Goal: Task Accomplishment & Management: Complete application form

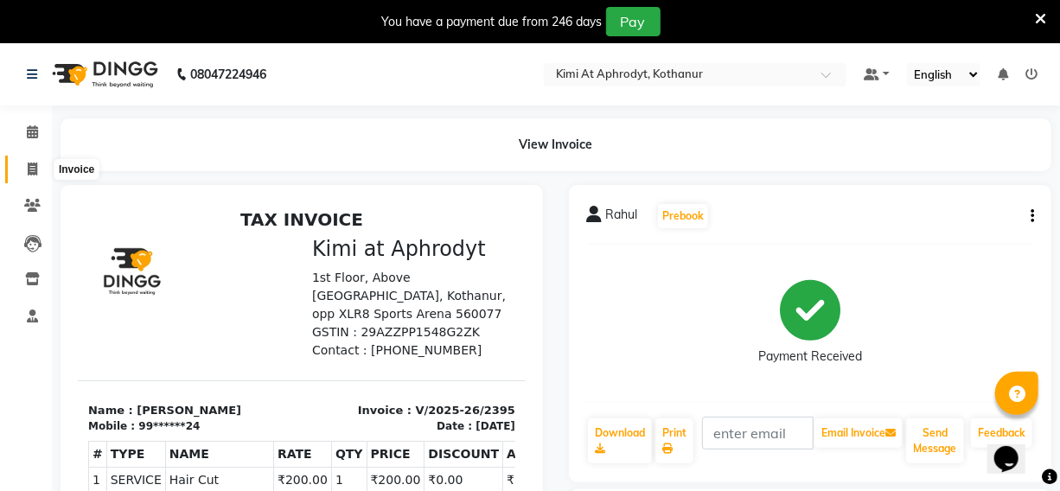
click at [39, 168] on span at bounding box center [32, 170] width 30 height 20
select select "service"
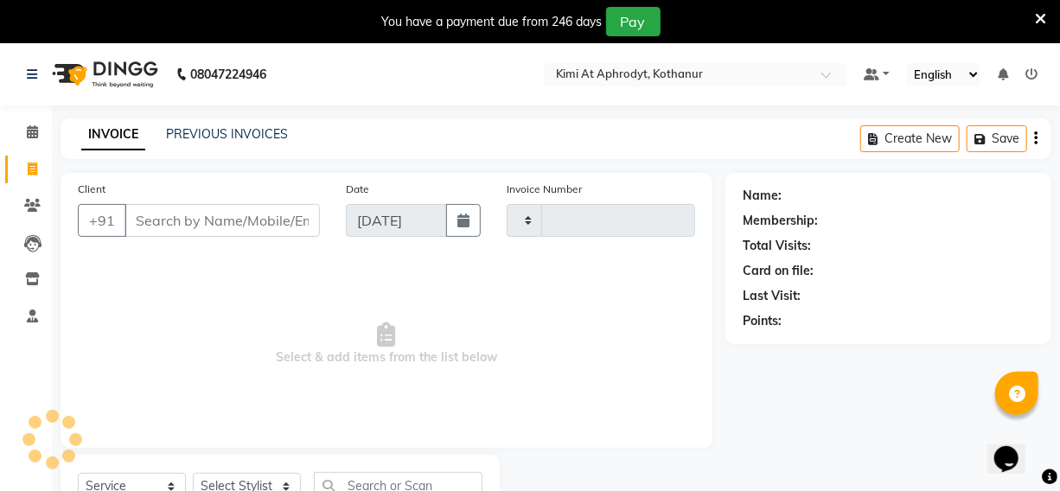
scroll to position [72, 0]
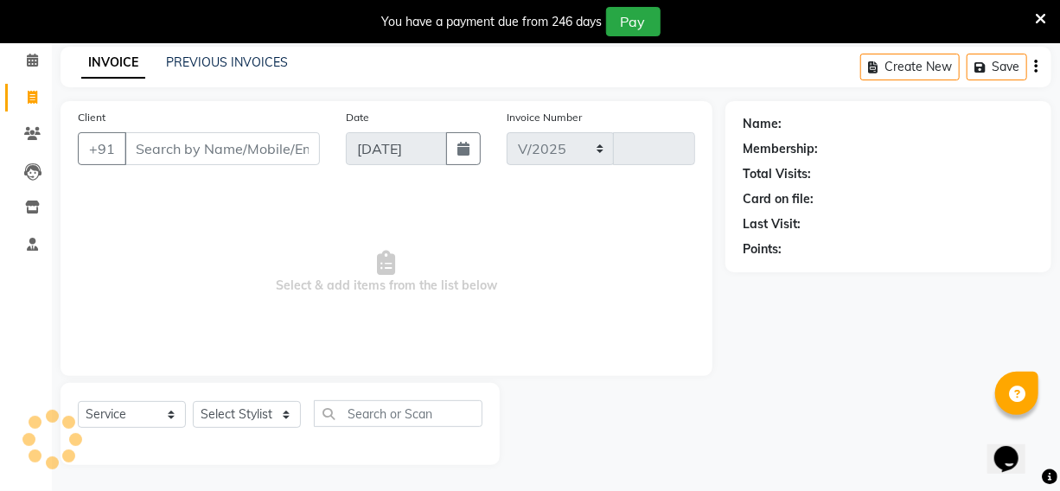
select select "7401"
type input "2396"
click at [215, 150] on input "Client" at bounding box center [222, 148] width 195 height 33
drag, startPoint x: 215, startPoint y: 150, endPoint x: 382, endPoint y: 188, distance: 171.2
click at [215, 150] on input "Client" at bounding box center [222, 148] width 195 height 33
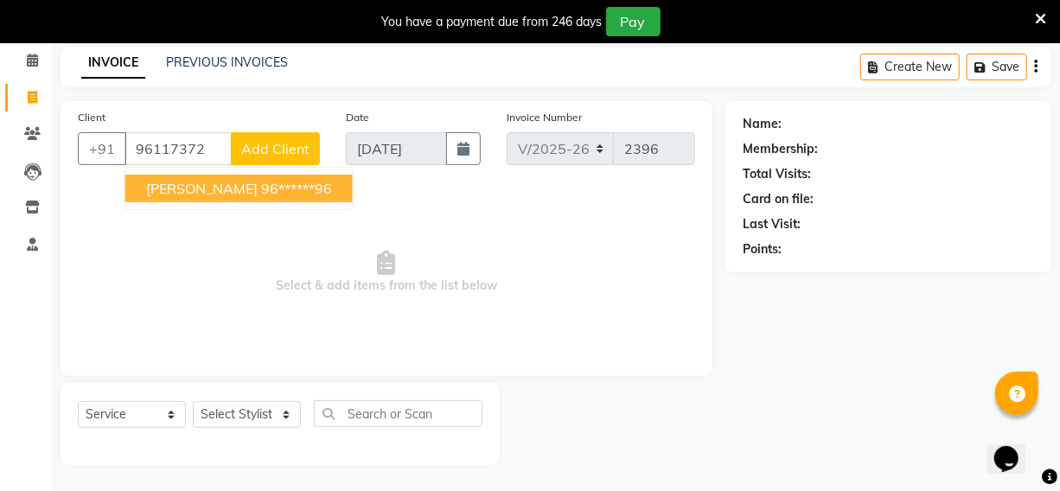
drag, startPoint x: 215, startPoint y: 190, endPoint x: 246, endPoint y: 183, distance: 31.0
click at [261, 189] on ngb-highlight "96******96" at bounding box center [296, 188] width 71 height 17
type input "96******96"
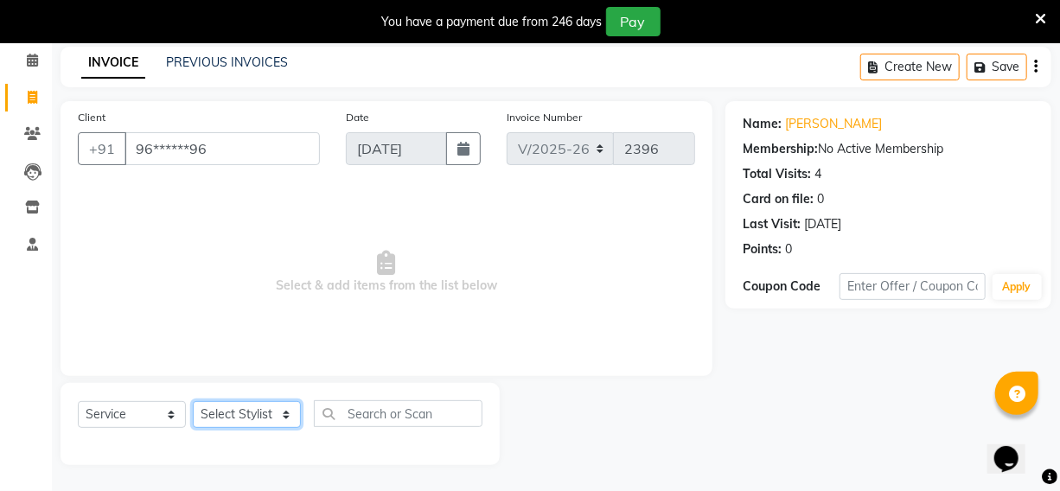
click at [246, 411] on select "Select Stylist [PERSON_NAME] Hriatpuii [PERSON_NAME] Kimi manager id [PERSON_NA…" at bounding box center [247, 414] width 108 height 27
select select "69728"
click at [193, 401] on select "Select Stylist [PERSON_NAME] Hriatpuii [PERSON_NAME] Kimi manager id [PERSON_NA…" at bounding box center [247, 414] width 108 height 27
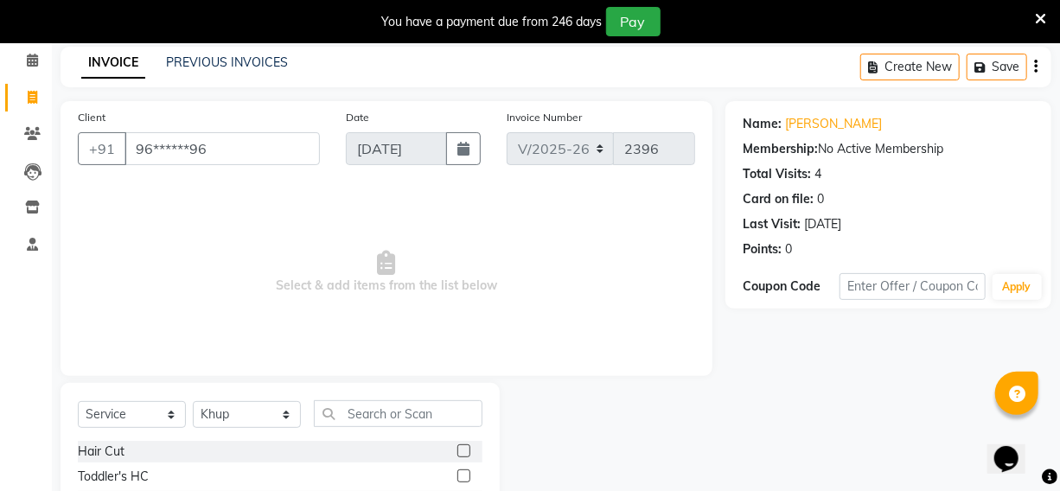
click at [457, 454] on label at bounding box center [463, 450] width 13 height 13
click at [457, 454] on input "checkbox" at bounding box center [462, 451] width 11 height 11
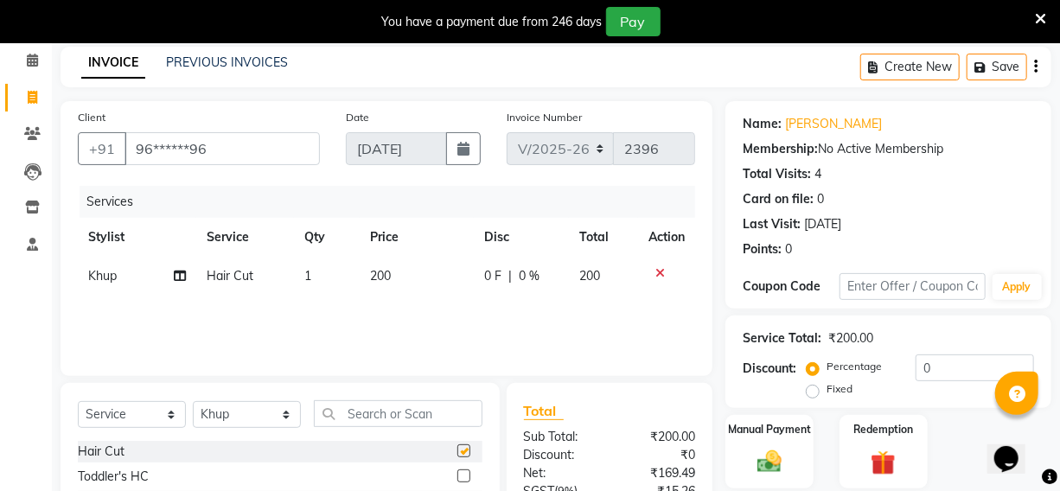
checkbox input "false"
click at [242, 413] on select "Select Stylist [PERSON_NAME] Hriatpuii [PERSON_NAME] Kimi manager id [PERSON_NA…" at bounding box center [247, 414] width 108 height 27
select select "88405"
click at [193, 401] on select "Select Stylist [PERSON_NAME] Hriatpuii [PERSON_NAME] Kimi manager id [PERSON_NA…" at bounding box center [247, 414] width 108 height 27
click at [265, 140] on input "96******96" at bounding box center [222, 148] width 195 height 33
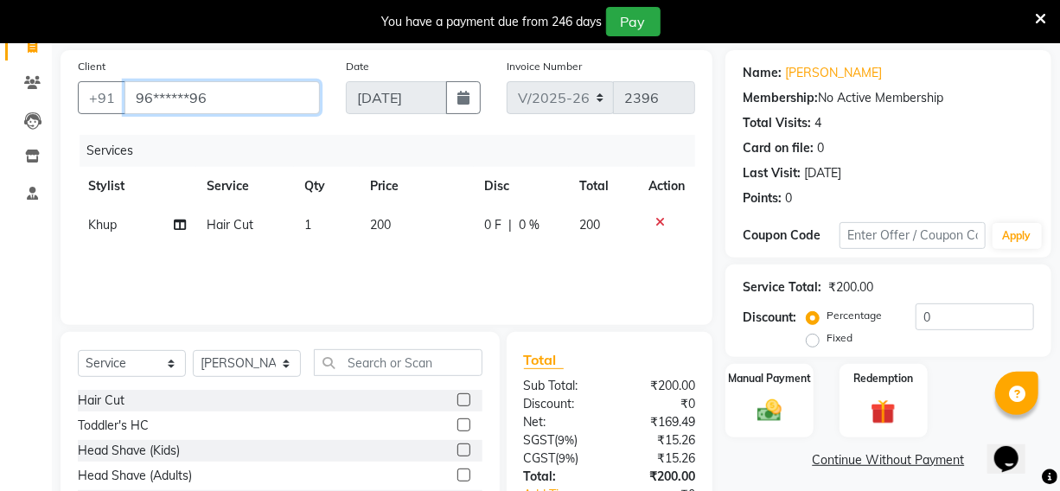
scroll to position [150, 0]
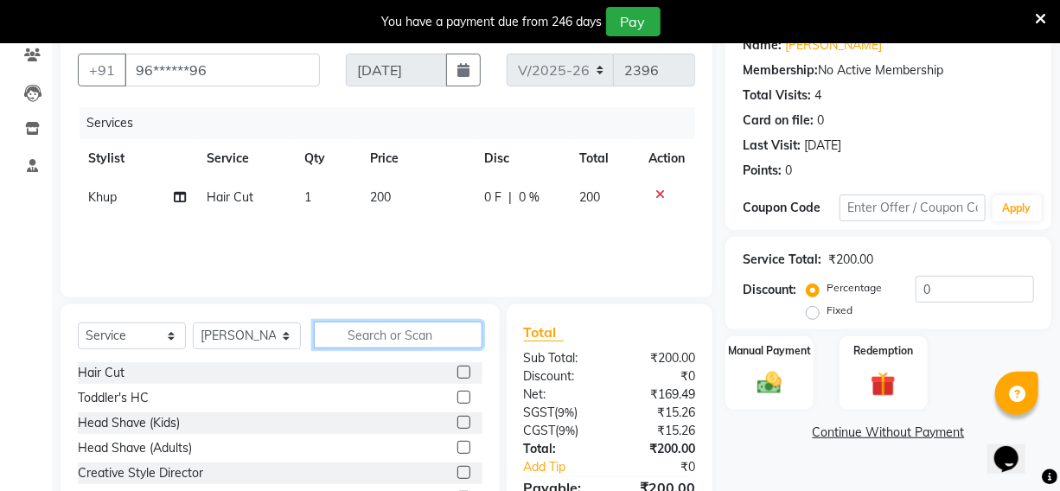
click at [383, 337] on input "text" at bounding box center [398, 335] width 169 height 27
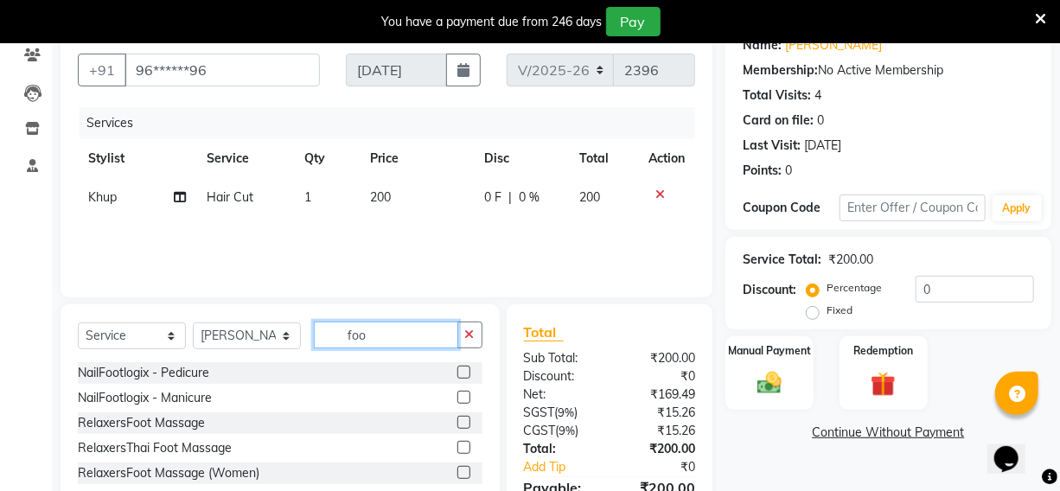
type input "foo"
click at [458, 474] on label at bounding box center [463, 472] width 13 height 13
click at [458, 474] on input "checkbox" at bounding box center [462, 473] width 11 height 11
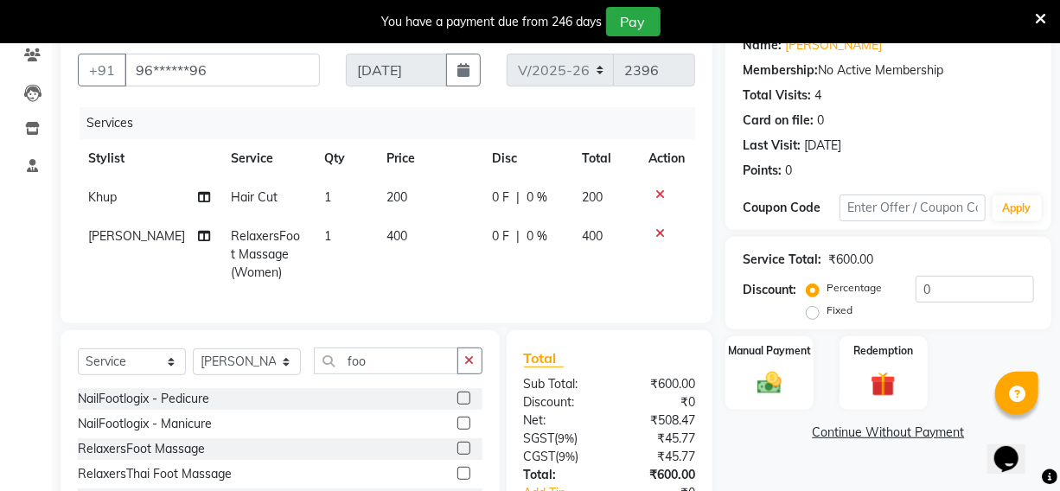
checkbox input "false"
click at [242, 375] on select "Select Stylist [PERSON_NAME] Hriatpuii [PERSON_NAME] Kimi manager id [PERSON_NA…" at bounding box center [247, 361] width 108 height 27
select select "71441"
click at [193, 361] on select "Select Stylist [PERSON_NAME] Hriatpuii [PERSON_NAME] Kimi manager id [PERSON_NA…" at bounding box center [247, 361] width 108 height 27
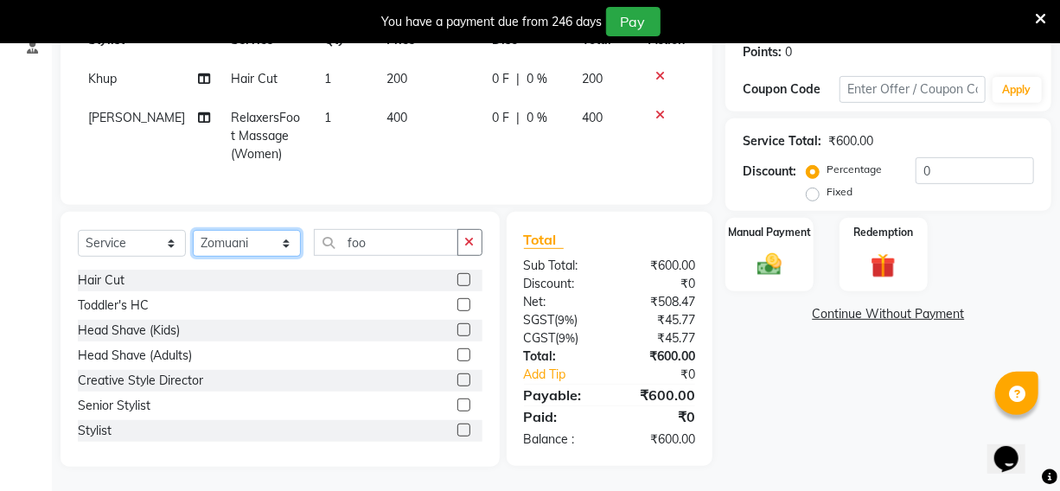
scroll to position [285, 0]
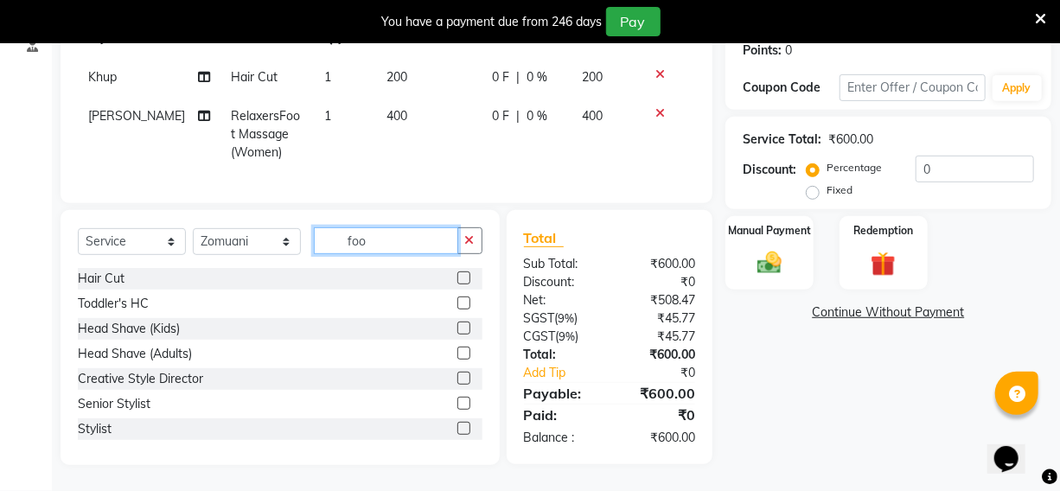
click at [393, 243] on input "foo" at bounding box center [386, 240] width 144 height 27
type input "f"
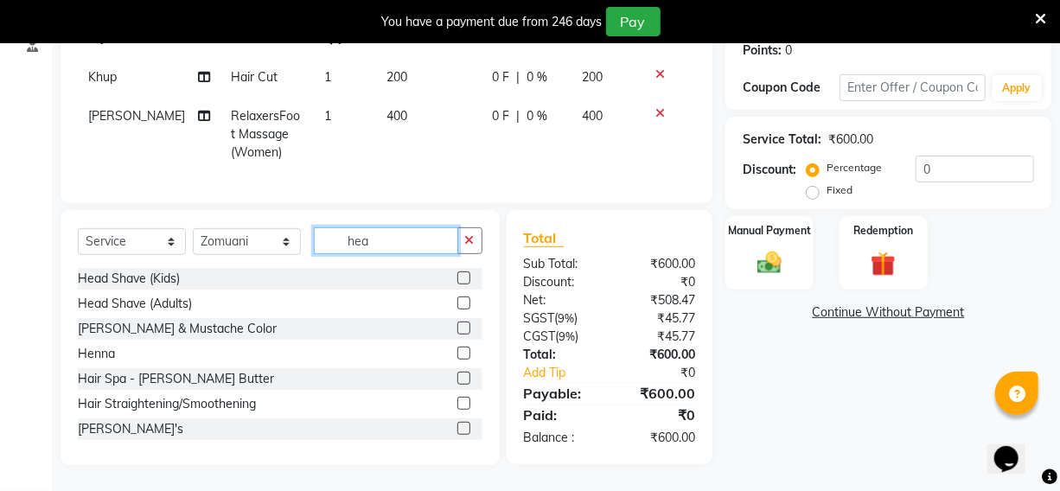
scroll to position [284, 0]
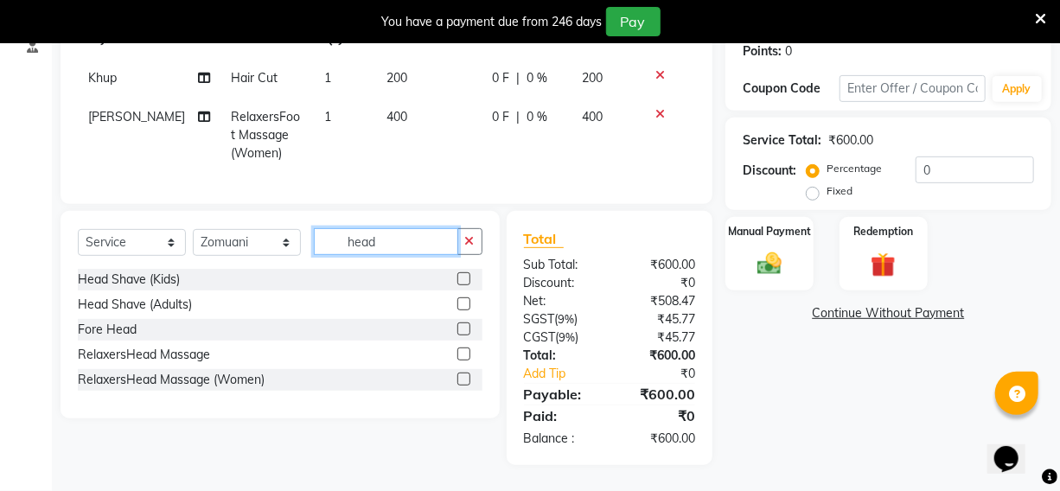
type input "head"
click at [466, 355] on label at bounding box center [463, 354] width 13 height 13
click at [466, 355] on input "checkbox" at bounding box center [462, 354] width 11 height 11
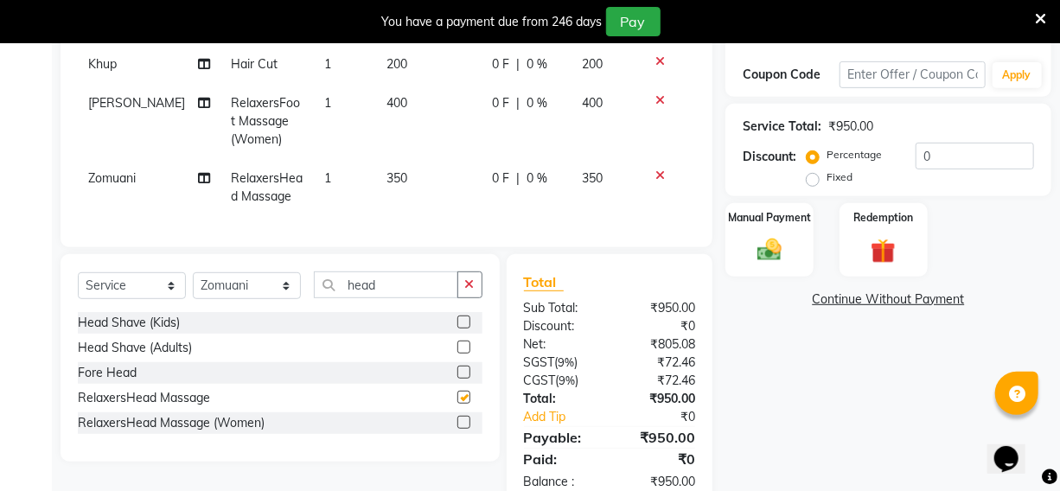
checkbox input "false"
click at [771, 253] on img at bounding box center [770, 249] width 42 height 29
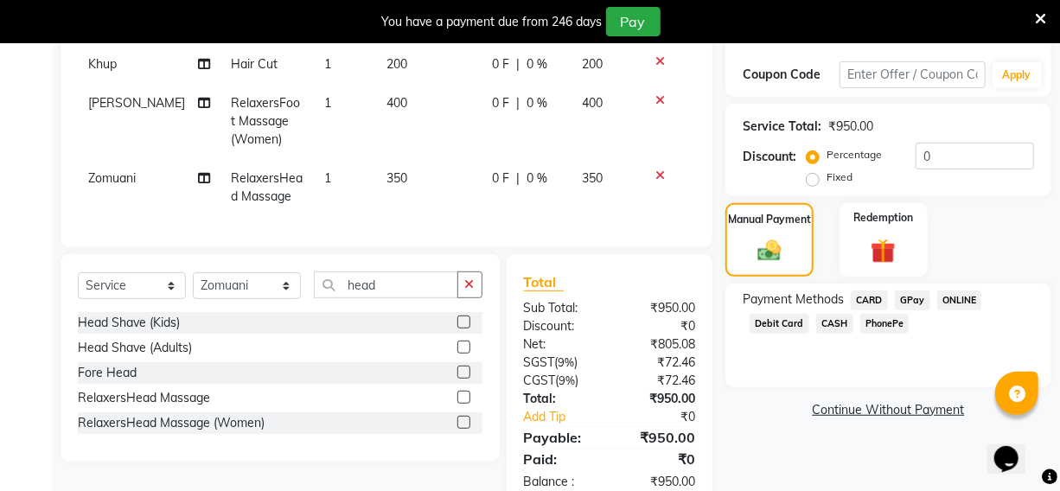
click at [886, 320] on span "PhonePe" at bounding box center [884, 324] width 49 height 20
click at [886, 323] on span "PhonePe" at bounding box center [884, 324] width 49 height 20
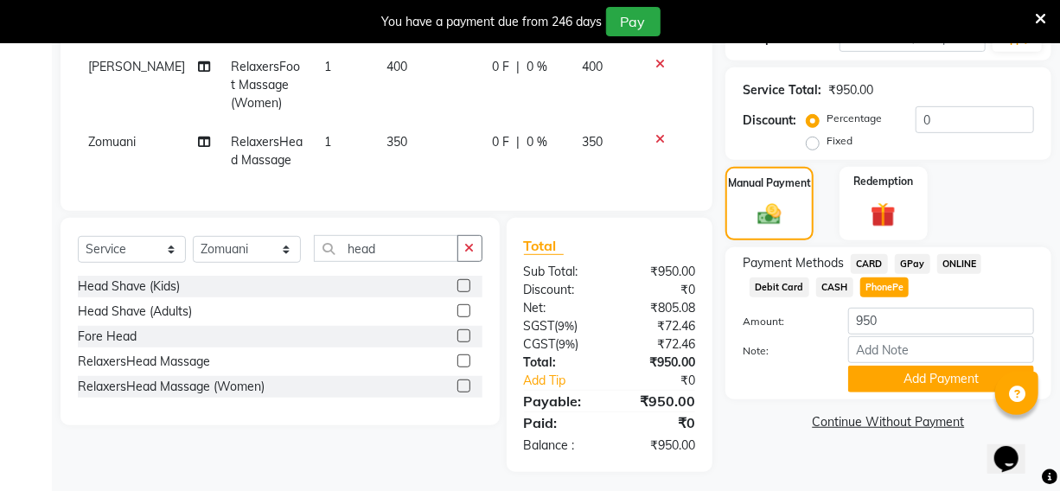
scroll to position [341, 0]
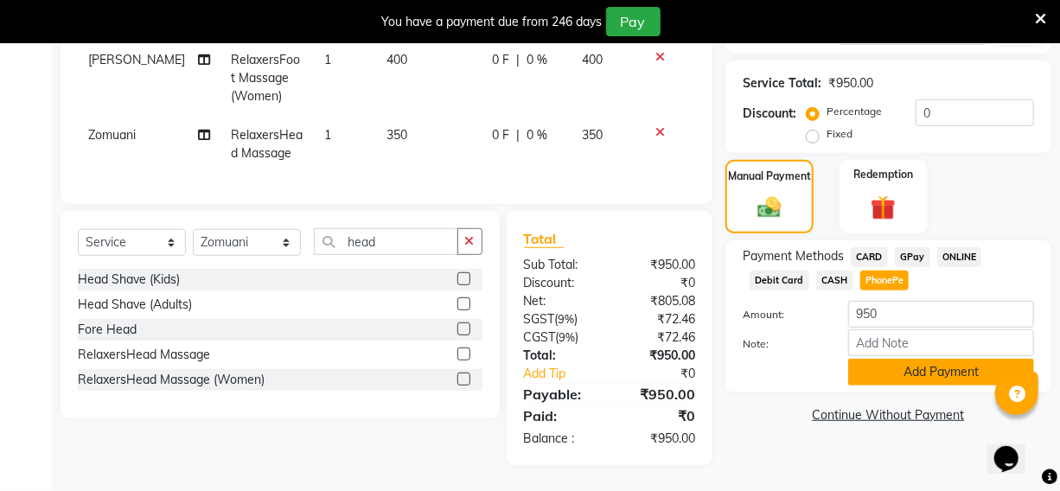
click at [886, 361] on button "Add Payment" at bounding box center [941, 372] width 186 height 27
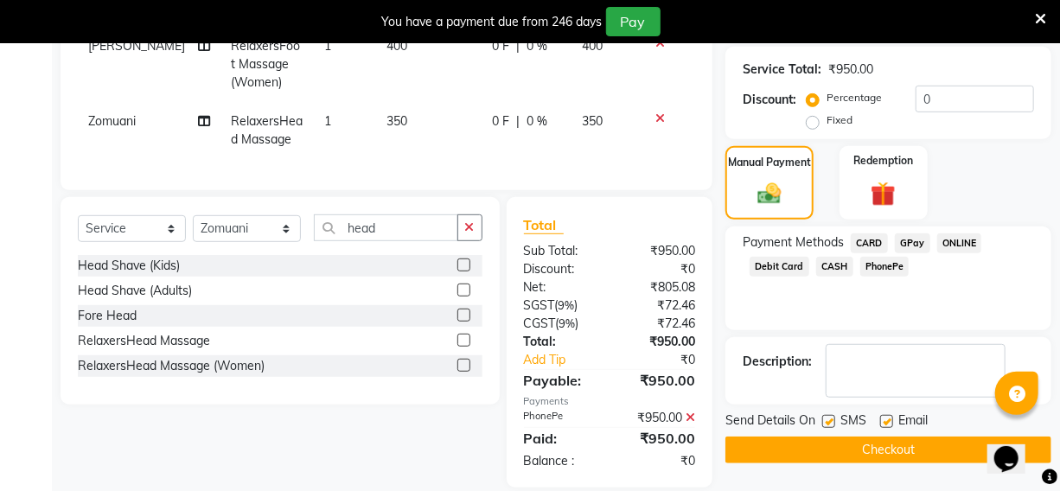
scroll to position [377, 0]
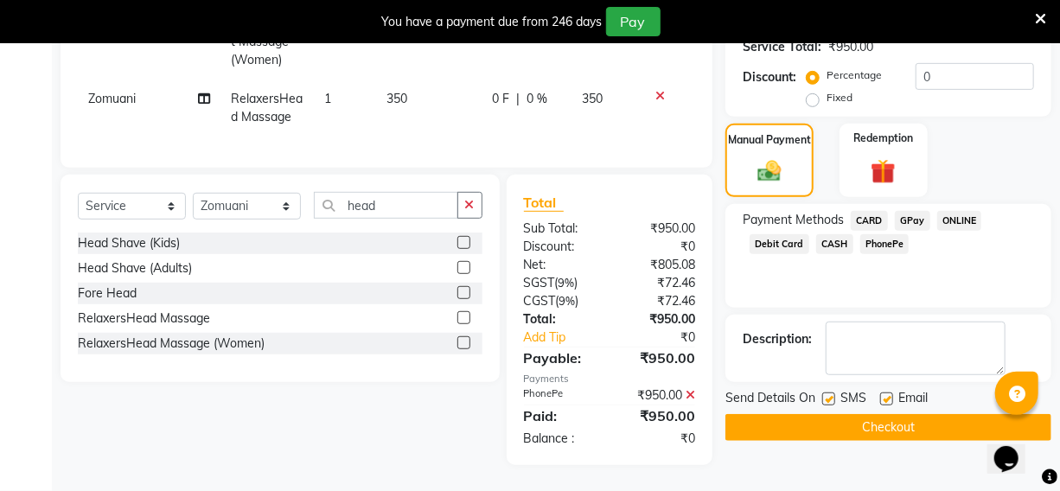
click at [891, 414] on button "Checkout" at bounding box center [889, 427] width 326 height 27
click at [891, 414] on div "Checkout" at bounding box center [889, 427] width 326 height 27
